Goal: Information Seeking & Learning: Check status

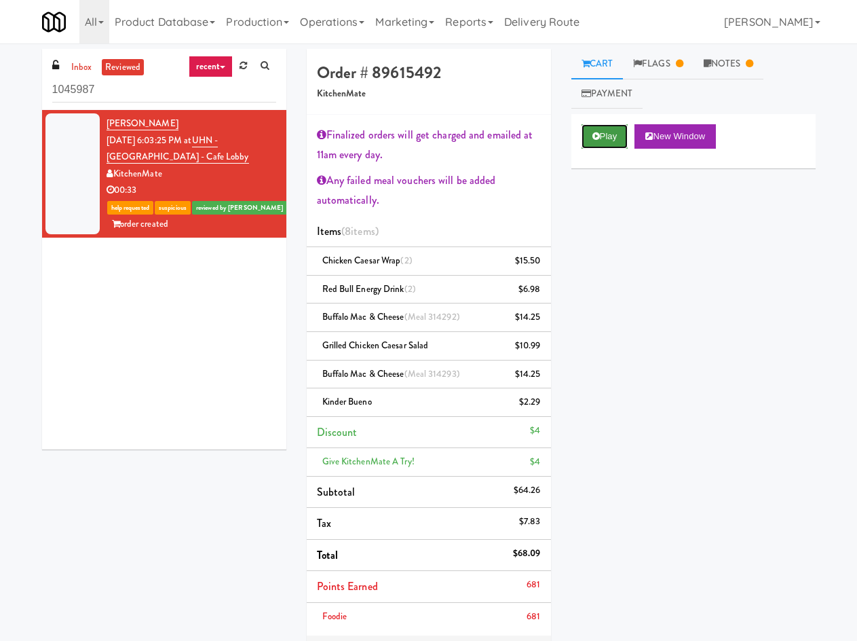
click at [604, 128] on button "Play" at bounding box center [605, 136] width 47 height 24
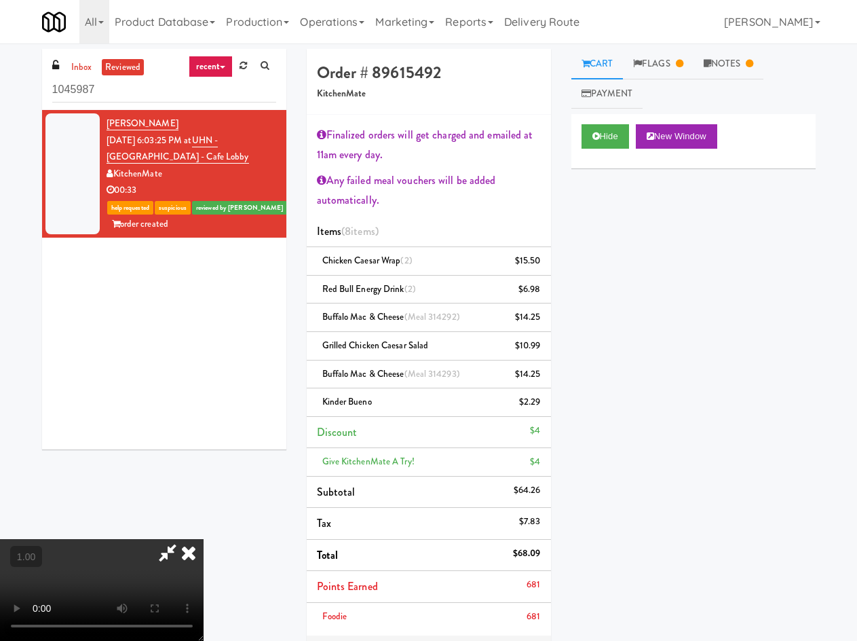
click at [204, 539] on video at bounding box center [102, 590] width 204 height 102
click at [204, 539] on icon at bounding box center [189, 552] width 30 height 27
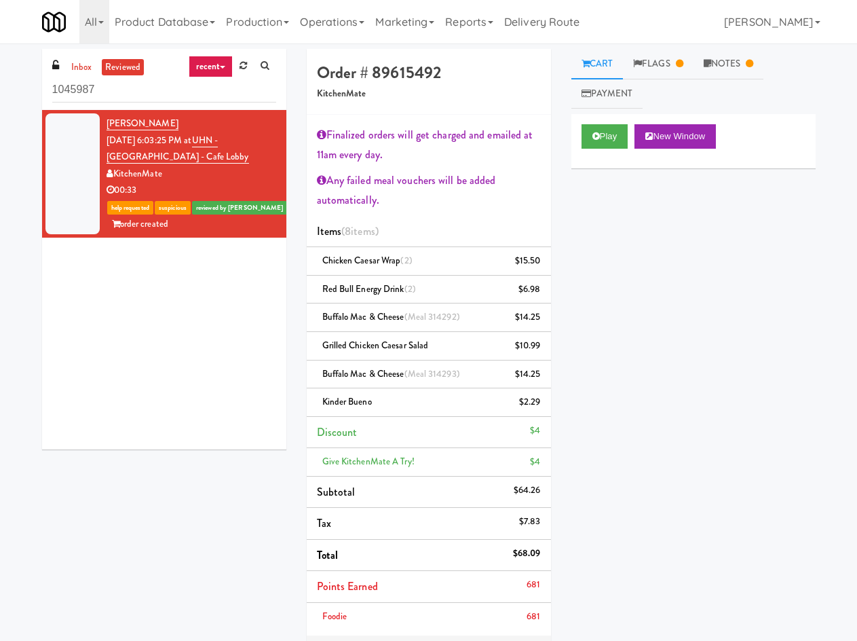
click at [662, 46] on div "inbox reviewed recent all unclear take inventory issue suspicious failed recent…" at bounding box center [428, 429] width 857 height 772
click at [664, 67] on link "Flags" at bounding box center [658, 64] width 71 height 31
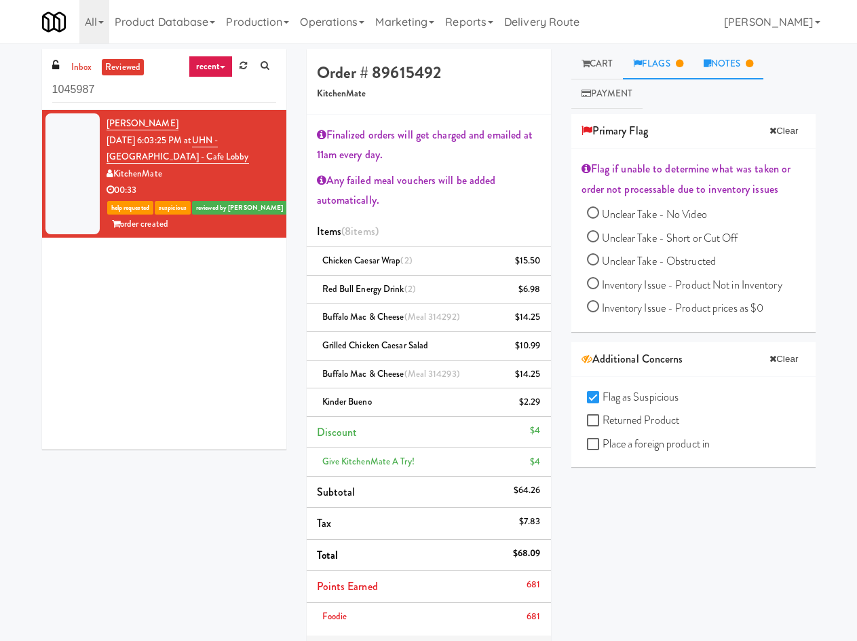
click at [740, 62] on link "Notes" at bounding box center [729, 64] width 71 height 31
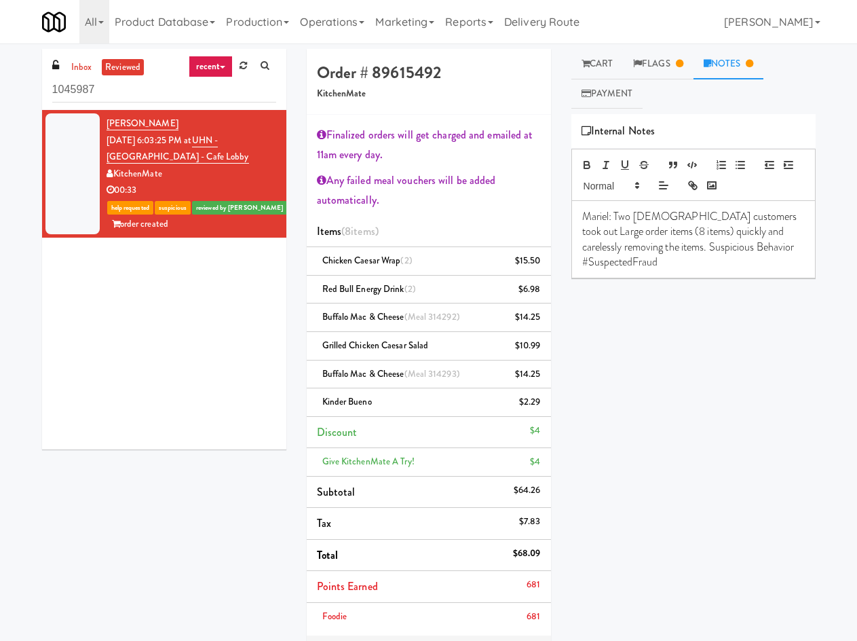
click at [423, 77] on h4 "Order # 89615492" at bounding box center [429, 73] width 224 height 18
copy h4 "89615492"
drag, startPoint x: 170, startPoint y: 117, endPoint x: 106, endPoint y: 122, distance: 64.0
click at [101, 121] on li "[PERSON_NAME] [DATE] 6:03:25 PM at [GEOGRAPHIC_DATA] - Cafe Lobby KitchenMate 0…" at bounding box center [164, 174] width 244 height 128
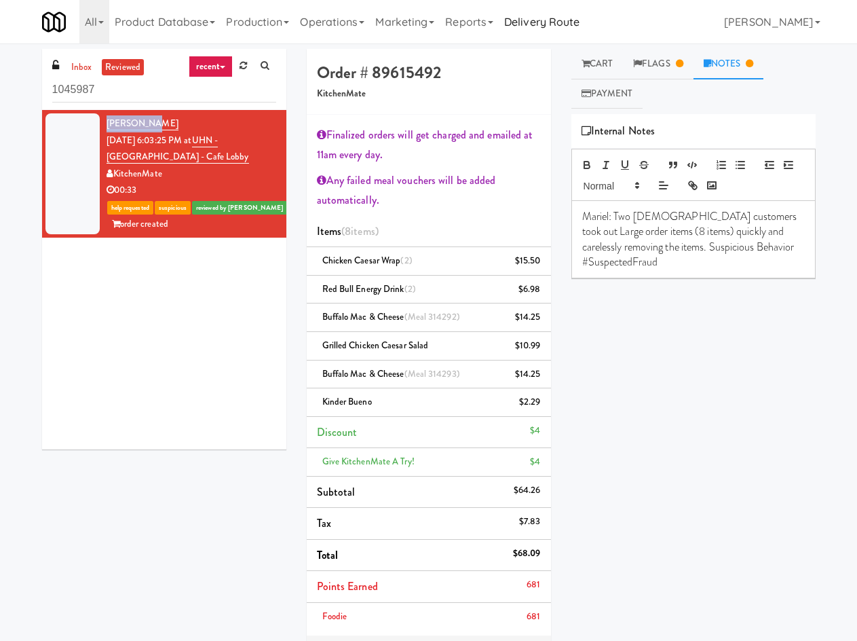
copy link "[PERSON_NAME]"
click at [136, 116] on div "[PERSON_NAME] [DATE] 6:03:25 PM at [GEOGRAPHIC_DATA] - Cafe Lobby KitchenMate 0…" at bounding box center [192, 173] width 170 height 117
click at [137, 128] on link "[PERSON_NAME]" at bounding box center [143, 124] width 72 height 14
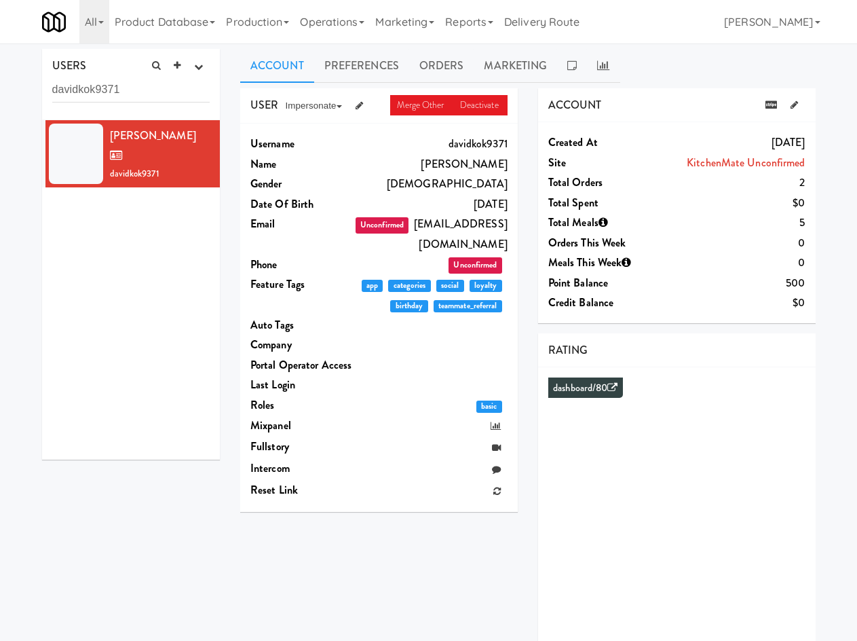
click at [411, 232] on dd "Unconfirmed [EMAIL_ADDRESS][DOMAIN_NAME]" at bounding box center [431, 234] width 154 height 40
click at [442, 214] on dd "Unconfirmed [EMAIL_ADDRESS][DOMAIN_NAME]" at bounding box center [431, 234] width 154 height 40
drag, startPoint x: 442, startPoint y: 214, endPoint x: 439, endPoint y: 222, distance: 8.2
click at [442, 215] on dd "Unconfirmed [EMAIL_ADDRESS][DOMAIN_NAME]" at bounding box center [431, 234] width 154 height 40
click at [406, 214] on dd "Unconfirmed [EMAIL_ADDRESS][DOMAIN_NAME]" at bounding box center [431, 234] width 154 height 40
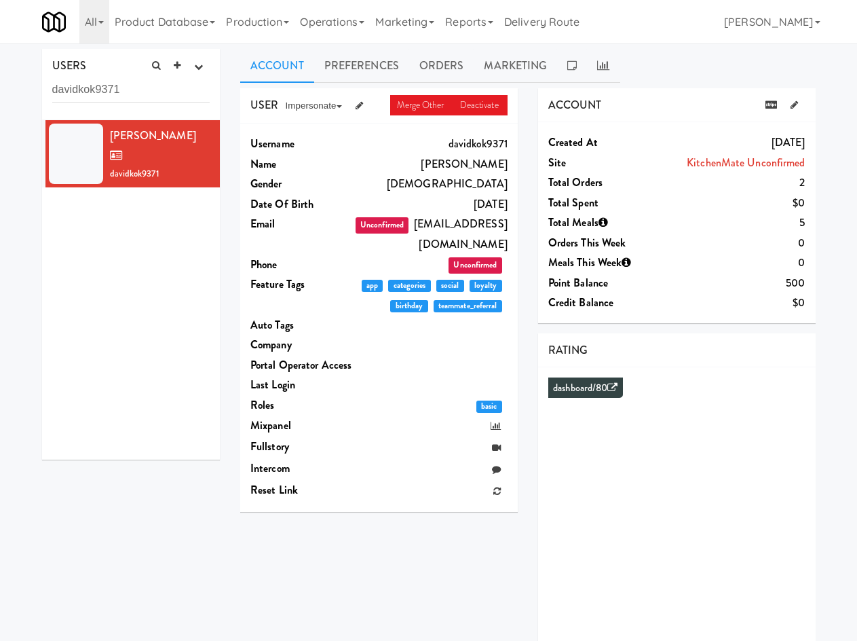
click at [431, 227] on dd "Unconfirmed [EMAIL_ADDRESS][DOMAIN_NAME]" at bounding box center [431, 234] width 154 height 40
click at [459, 227] on dd "Unconfirmed [EMAIL_ADDRESS][DOMAIN_NAME]" at bounding box center [431, 234] width 154 height 40
drag, startPoint x: 442, startPoint y: 216, endPoint x: 463, endPoint y: 216, distance: 21.0
click at [463, 216] on dd "Unconfirmed [EMAIL_ADDRESS][DOMAIN_NAME]" at bounding box center [431, 234] width 154 height 40
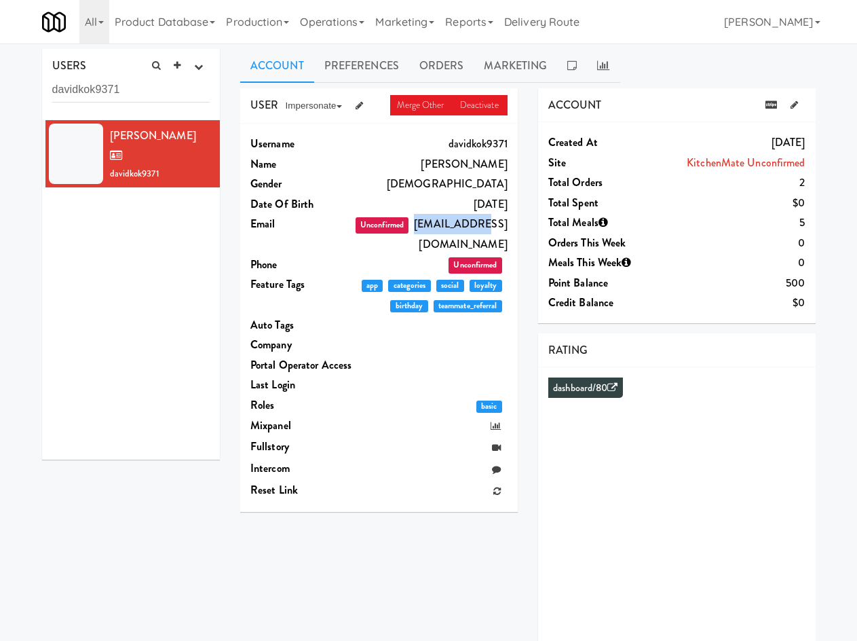
copy dd "filipbagar83"
click at [437, 55] on link "Orders" at bounding box center [441, 66] width 65 height 34
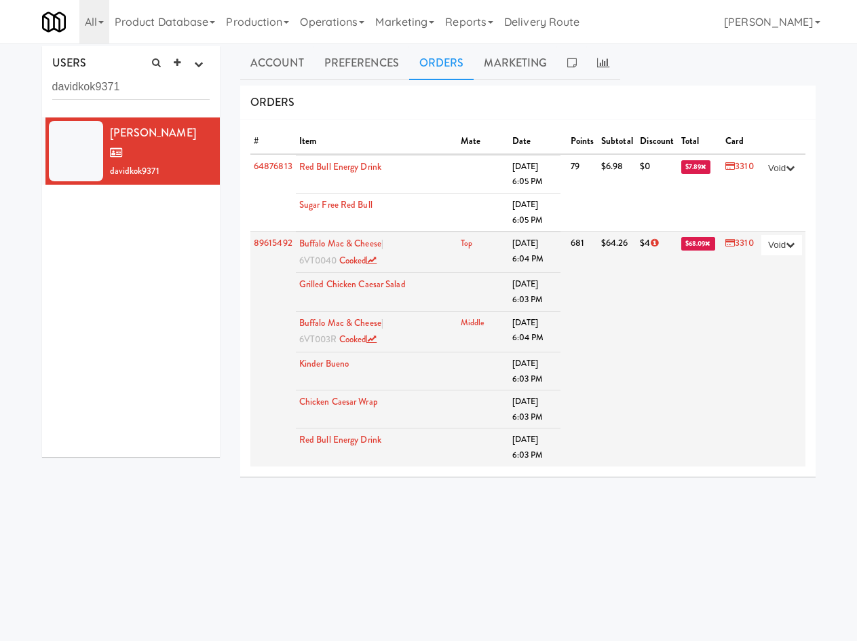
scroll to position [43, 0]
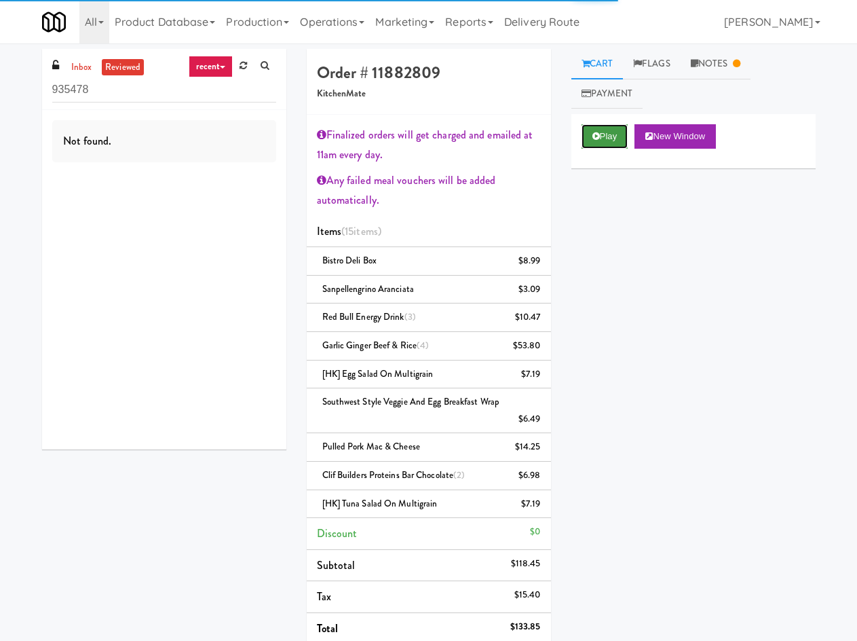
click at [592, 143] on button "Play" at bounding box center [605, 136] width 47 height 24
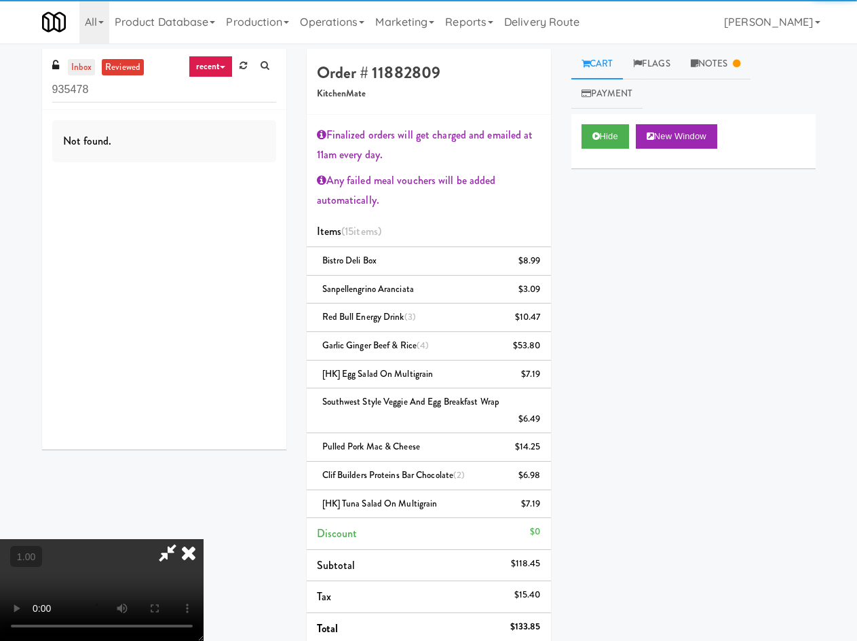
click at [80, 67] on link "inbox" at bounding box center [82, 67] width 28 height 17
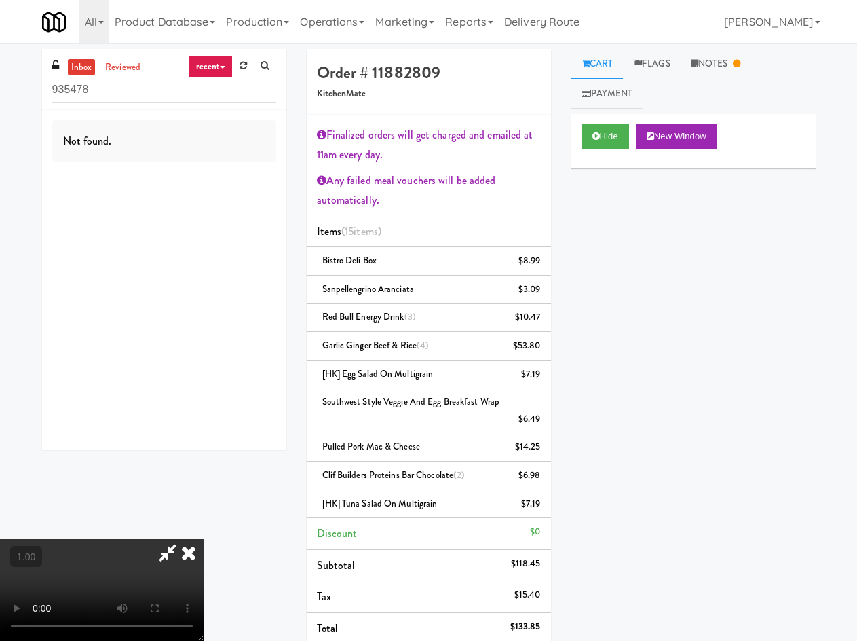
click at [204, 539] on icon at bounding box center [189, 552] width 30 height 27
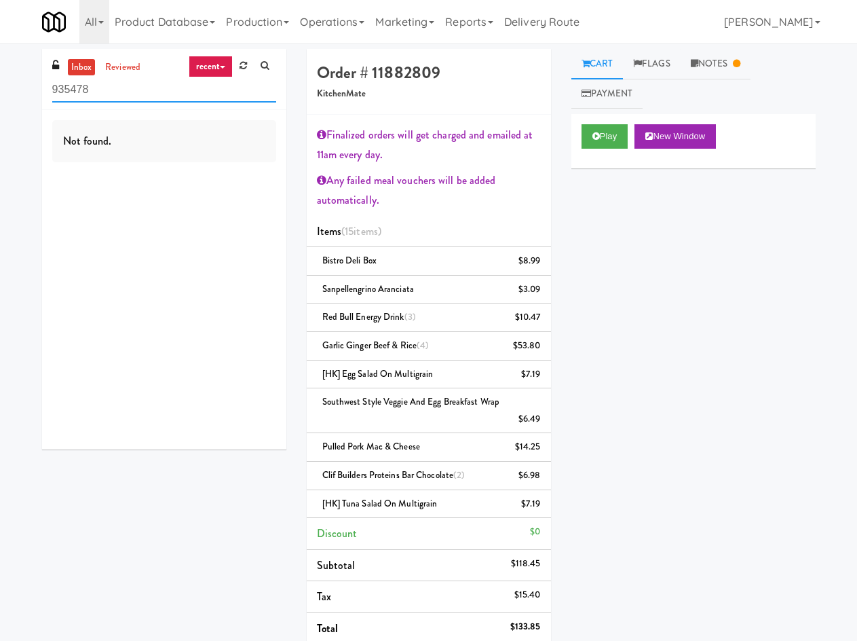
click at [144, 94] on input "935478" at bounding box center [164, 89] width 224 height 25
drag, startPoint x: 175, startPoint y: 153, endPoint x: 202, endPoint y: 143, distance: 28.8
click at [184, 150] on div "Not found." at bounding box center [164, 141] width 224 height 42
click at [708, 73] on link "Notes" at bounding box center [716, 64] width 71 height 31
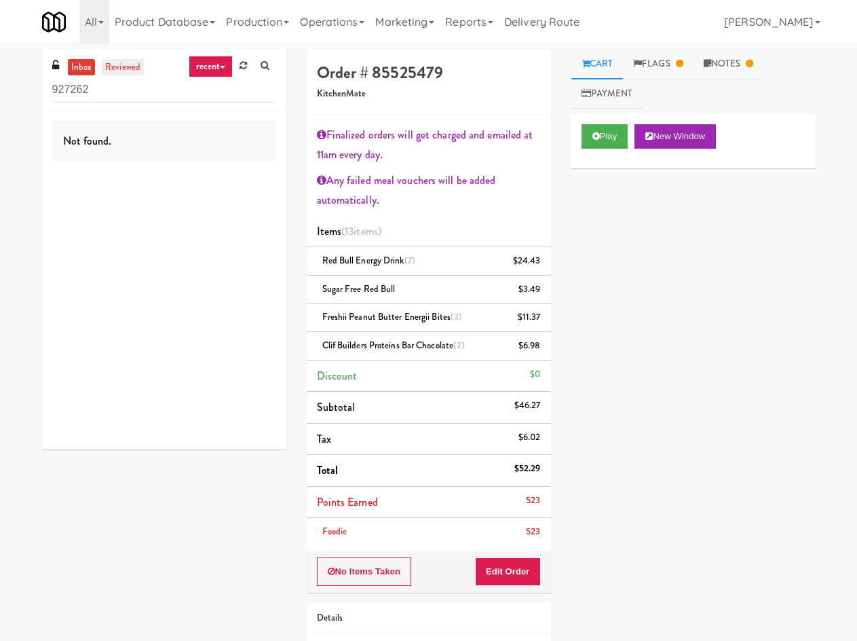
click at [120, 62] on link "reviewed" at bounding box center [123, 67] width 42 height 17
click at [85, 69] on link "inbox" at bounding box center [82, 67] width 28 height 17
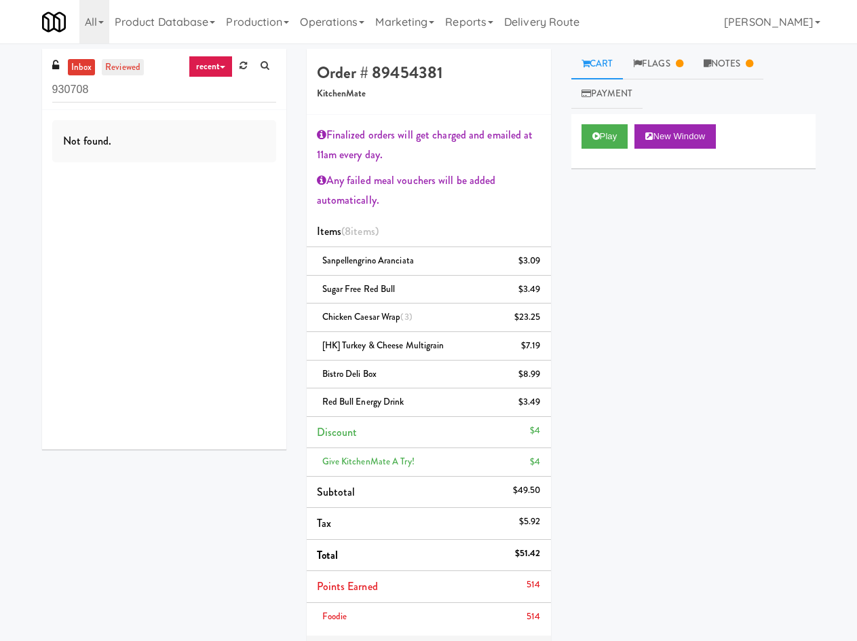
click at [133, 71] on link "reviewed" at bounding box center [123, 67] width 42 height 17
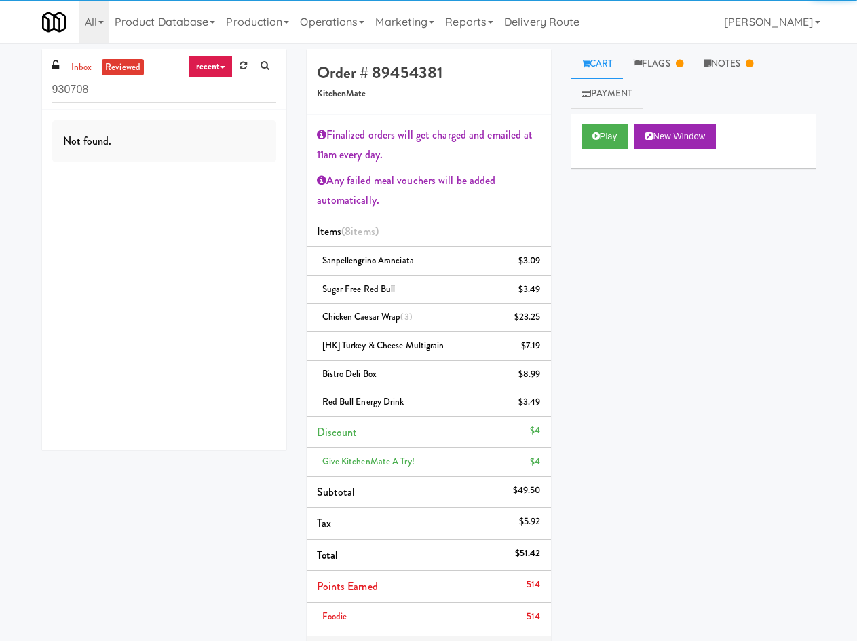
click at [205, 66] on link "recent" at bounding box center [211, 67] width 45 height 22
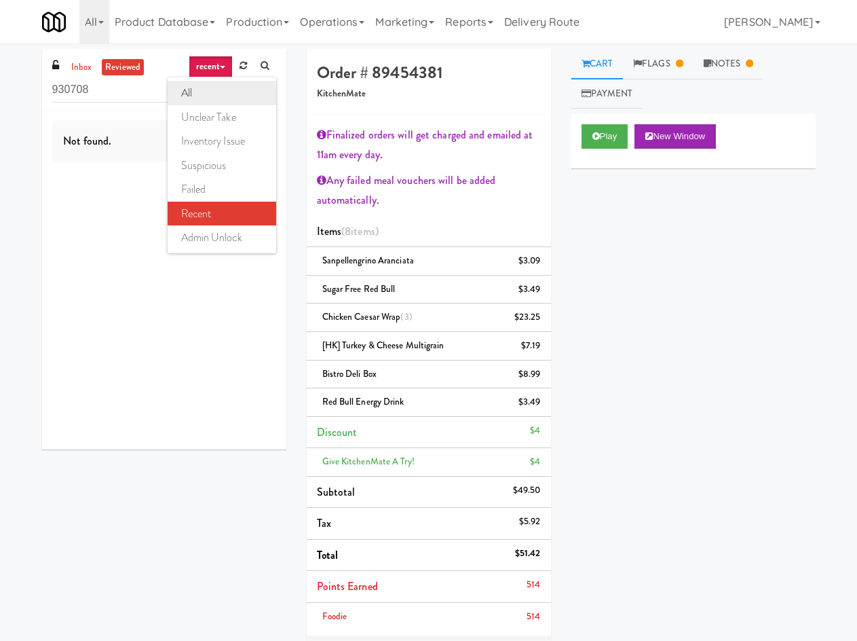
click at [204, 92] on link "all" at bounding box center [222, 93] width 109 height 24
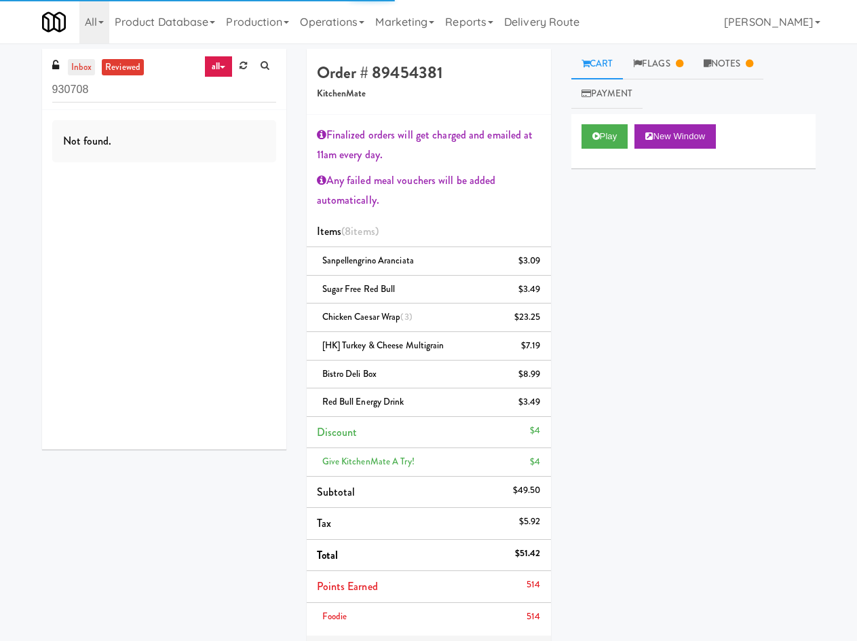
click at [87, 62] on link "inbox" at bounding box center [82, 67] width 28 height 17
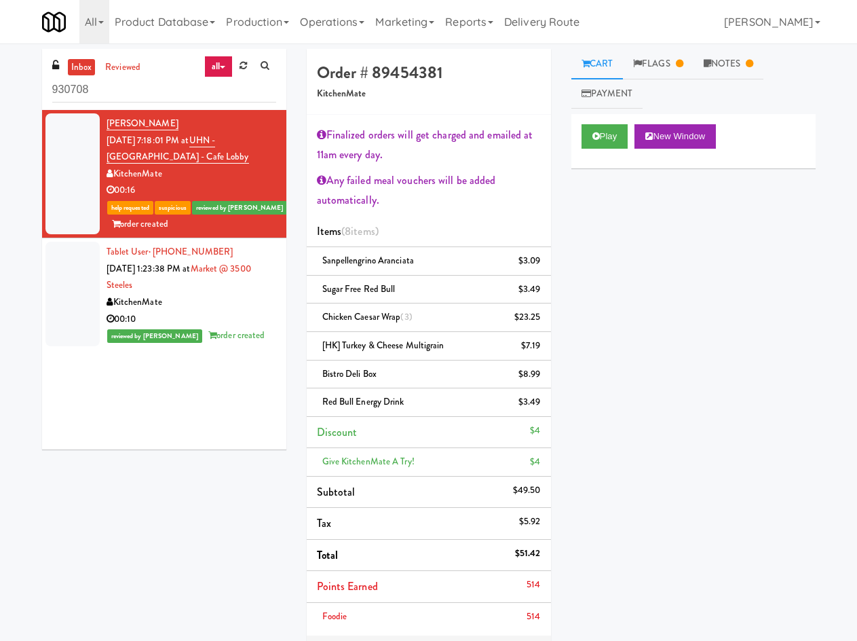
click at [146, 124] on div "David Bule Aug 24, 2025 7:18:01 PM at UHN - Lyndhurst Centre - Cafe Lobby Kitch…" at bounding box center [192, 173] width 170 height 117
click at [132, 119] on link "David Bule" at bounding box center [143, 124] width 72 height 14
